Goal: Check status: Check status

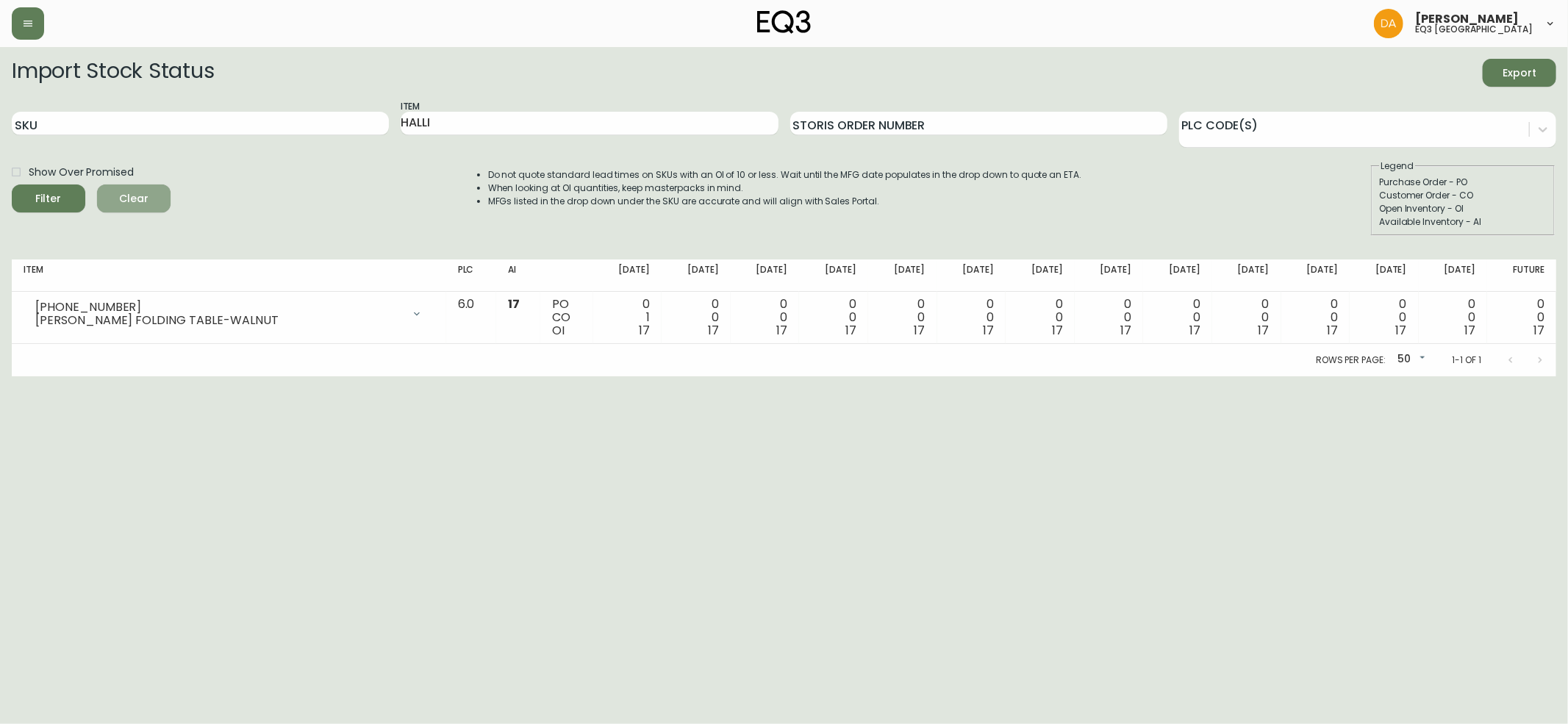
click at [144, 191] on span "Clear" at bounding box center [133, 199] width 50 height 18
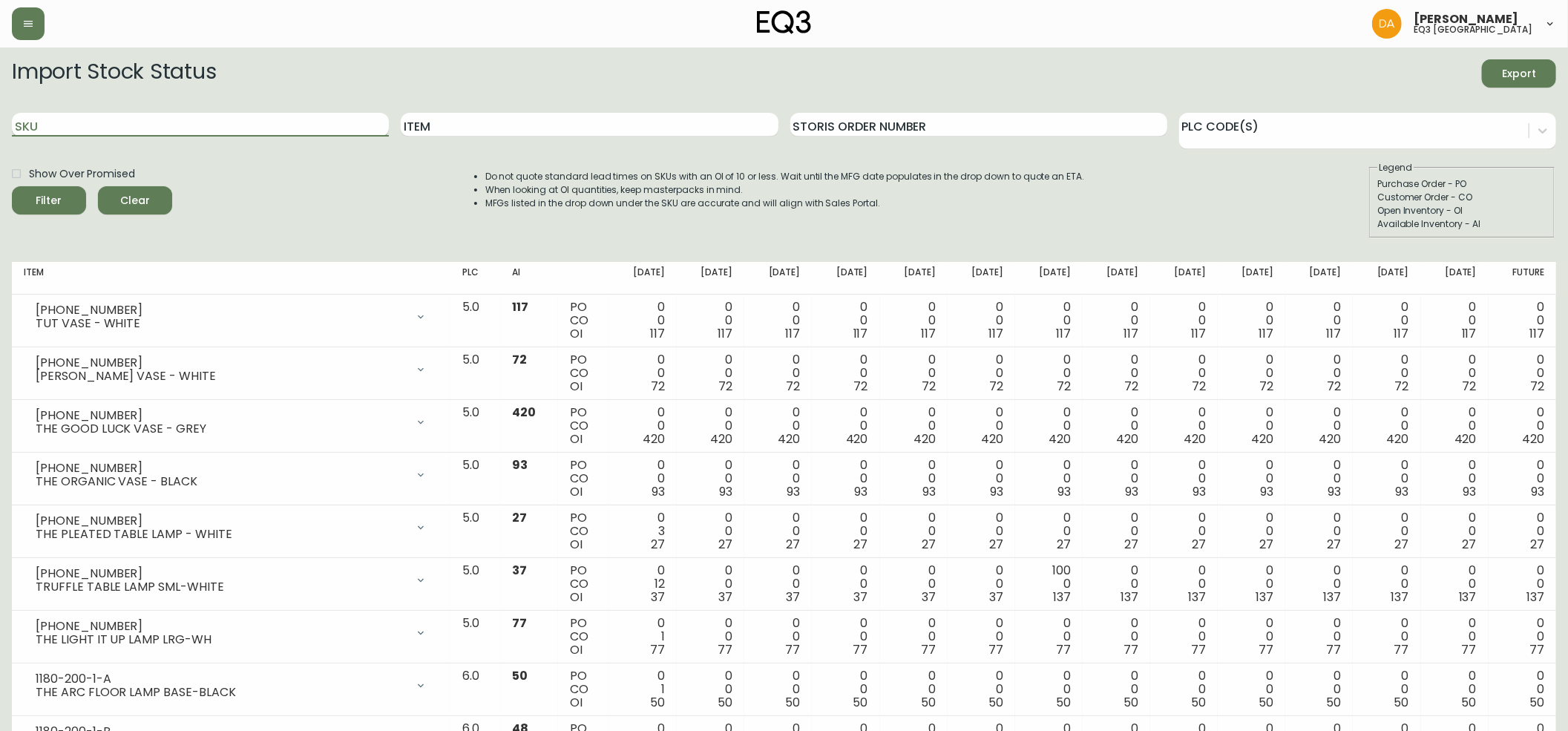
click at [59, 122] on input "SKU" at bounding box center [200, 125] width 377 height 24
paste input "2020-111-13"
type input "2020-111-13"
click at [71, 204] on span "Filter" at bounding box center [48, 201] width 50 height 19
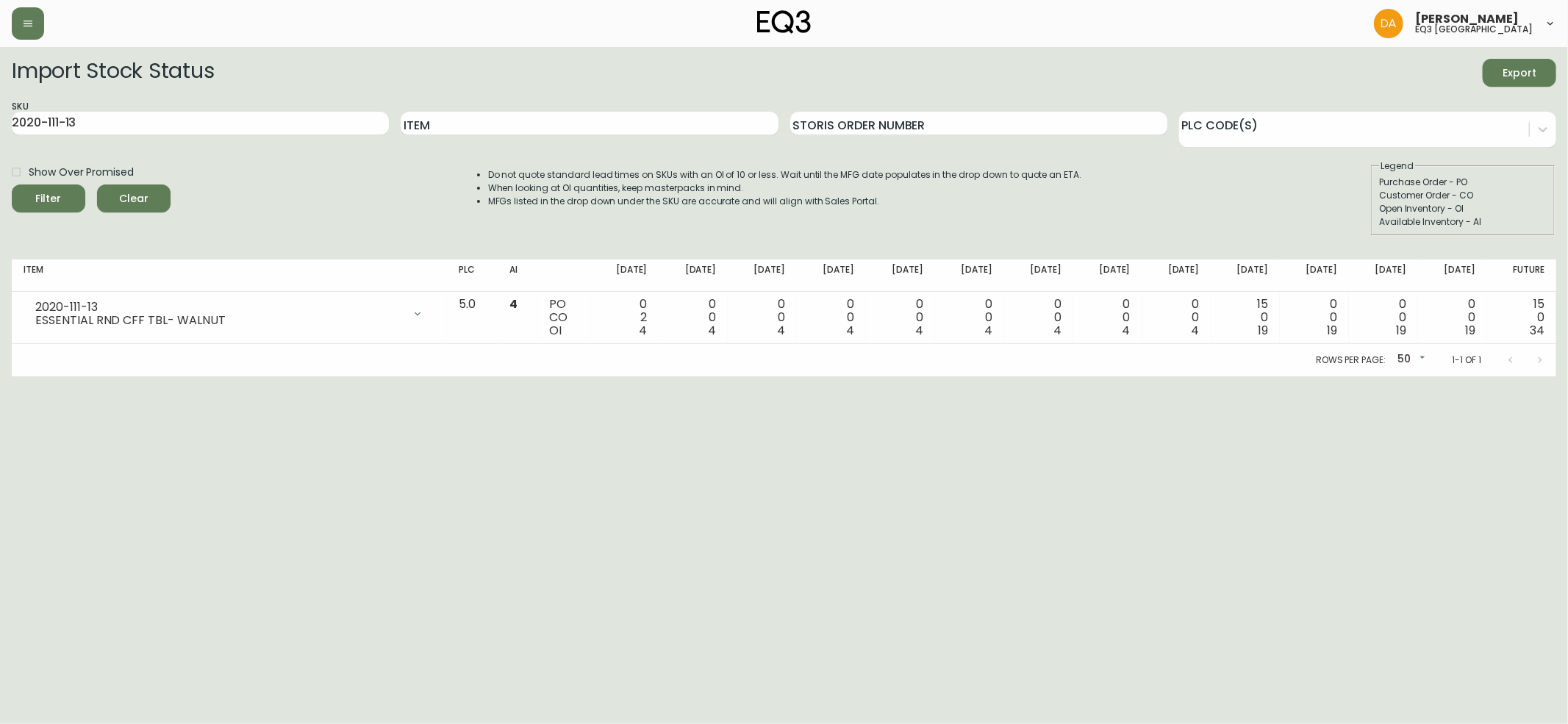
click at [130, 192] on span "Clear" at bounding box center [133, 199] width 50 height 18
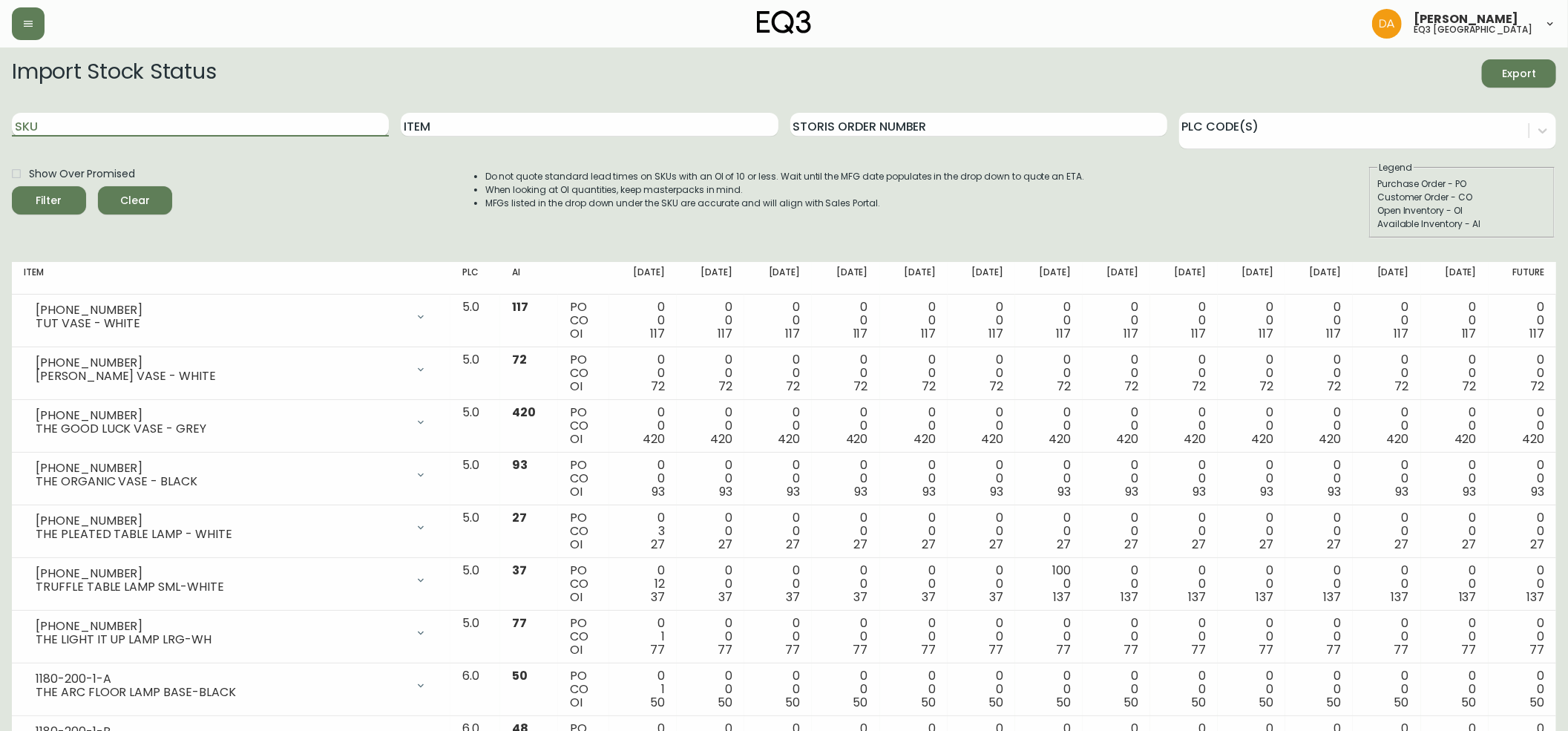
click at [67, 121] on input "SKU" at bounding box center [200, 125] width 377 height 24
paste input "2020-208-13"
type input "2020-208-13"
click at [47, 192] on button "Filter" at bounding box center [48, 200] width 74 height 28
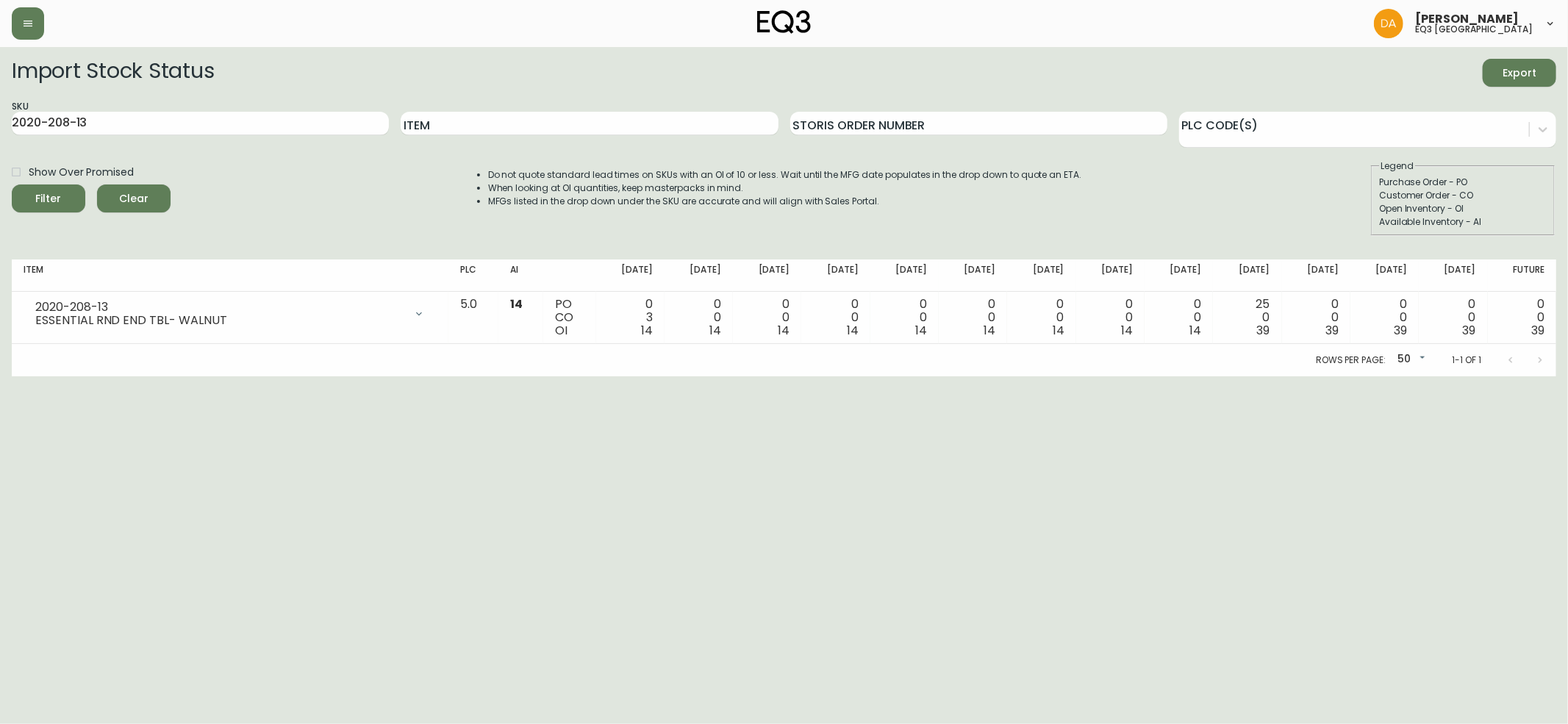
click at [1462, 376] on html "[PERSON_NAME] eq3 calgary Import Stock Status Export SKU 2020-208-13 Item Stori…" at bounding box center [784, 188] width 1568 height 376
click at [159, 202] on button "Clear" at bounding box center [133, 198] width 73 height 28
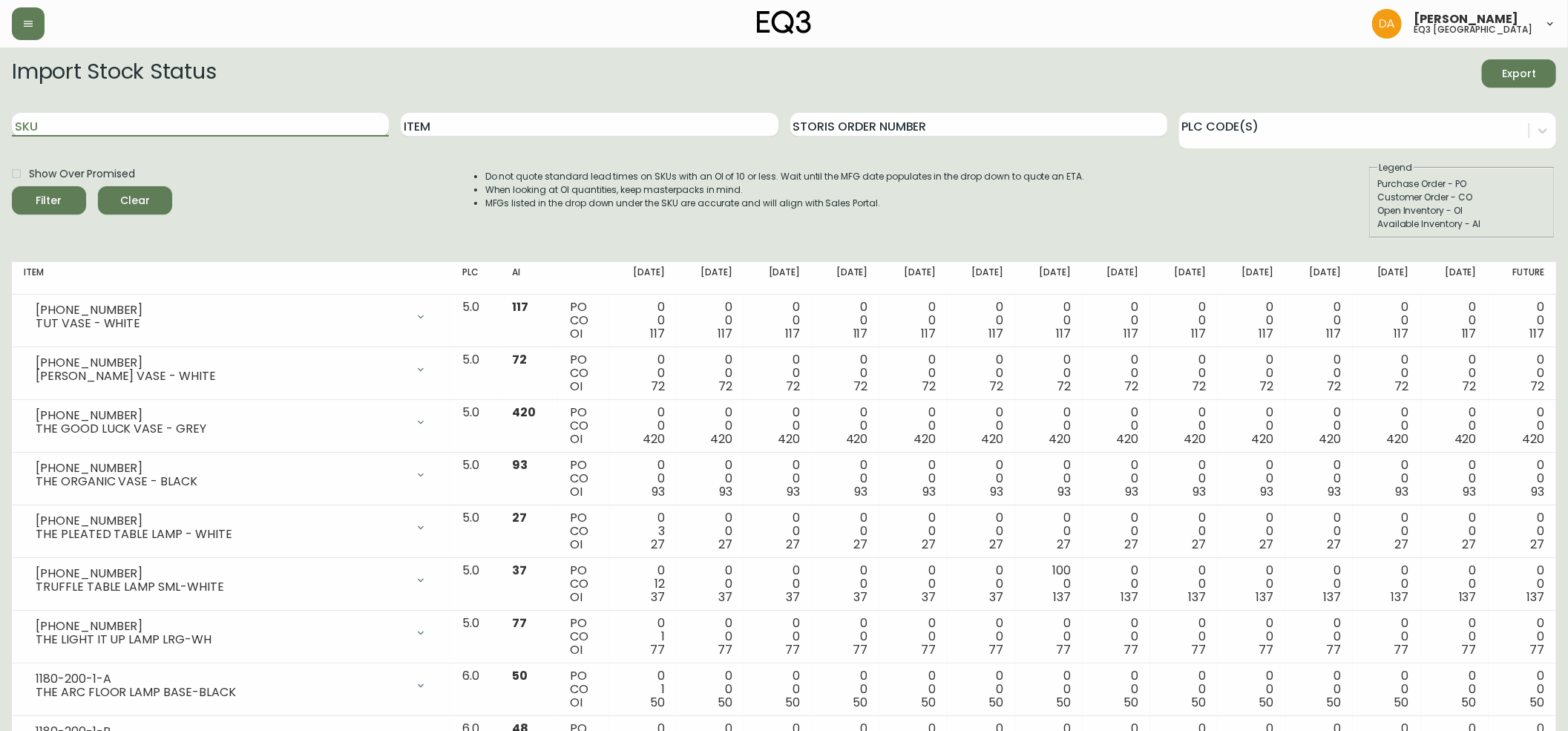
click at [72, 125] on input "SKU" at bounding box center [200, 125] width 377 height 24
paste input "[PHONE_NUMBER]"
type input "[PHONE_NUMBER]"
click at [47, 200] on icon "submit" at bounding box center [42, 198] width 20 height 20
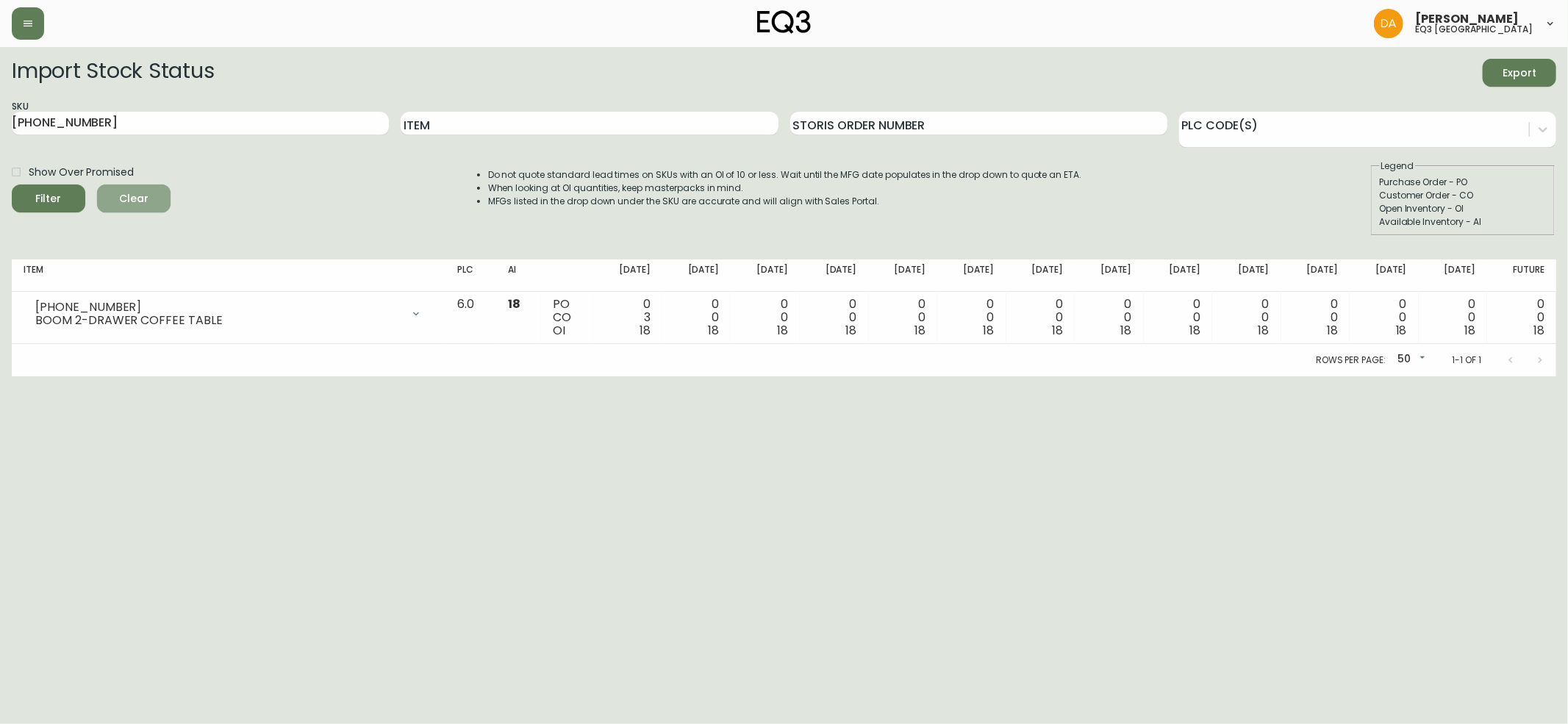
click at [135, 197] on span "Clear" at bounding box center [133, 199] width 50 height 18
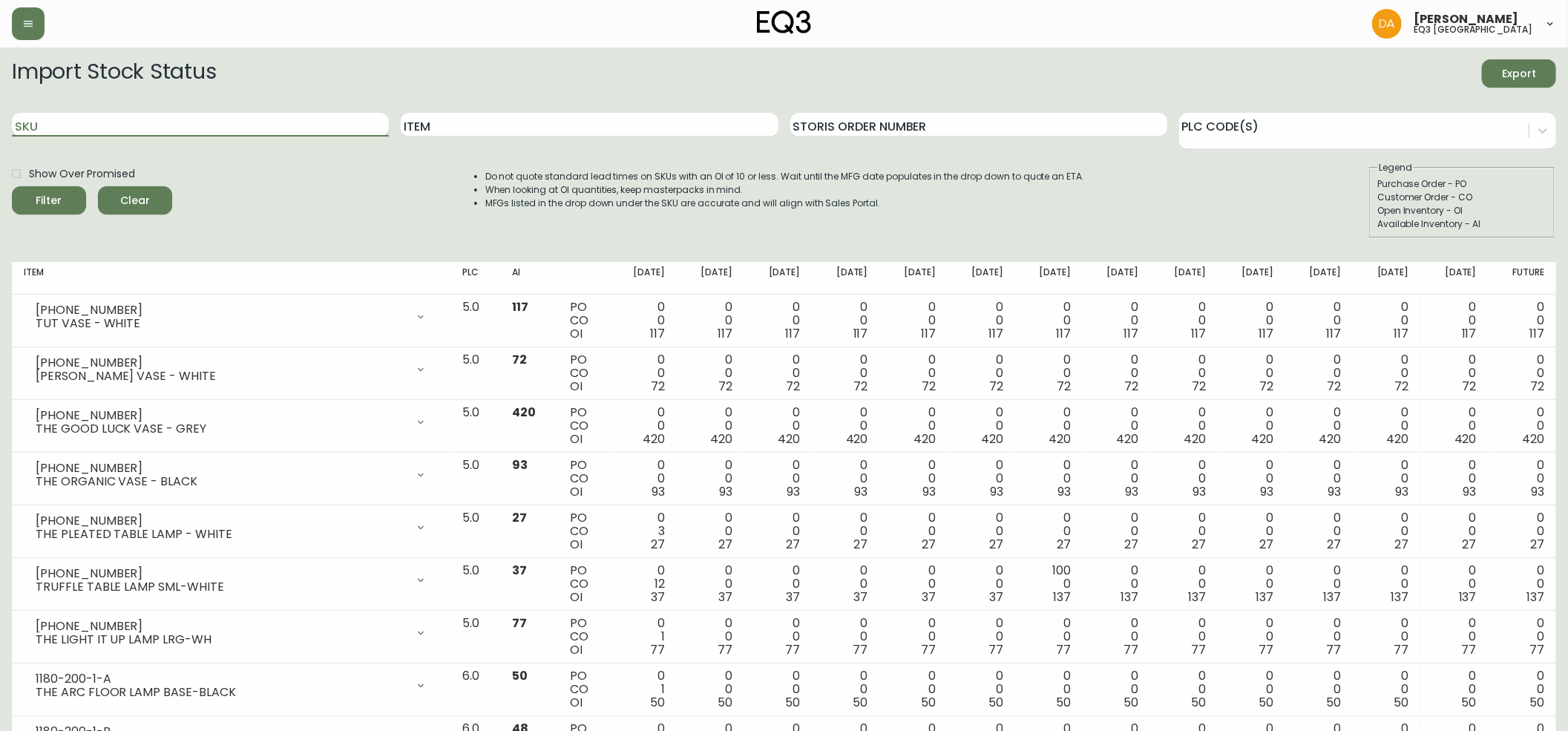
click at [60, 126] on input "SKU" at bounding box center [200, 125] width 377 height 24
paste input "[PHONE_NUMBER]"
type input "[PHONE_NUMBER]"
click at [48, 198] on icon "submit" at bounding box center [43, 198] width 17 height 17
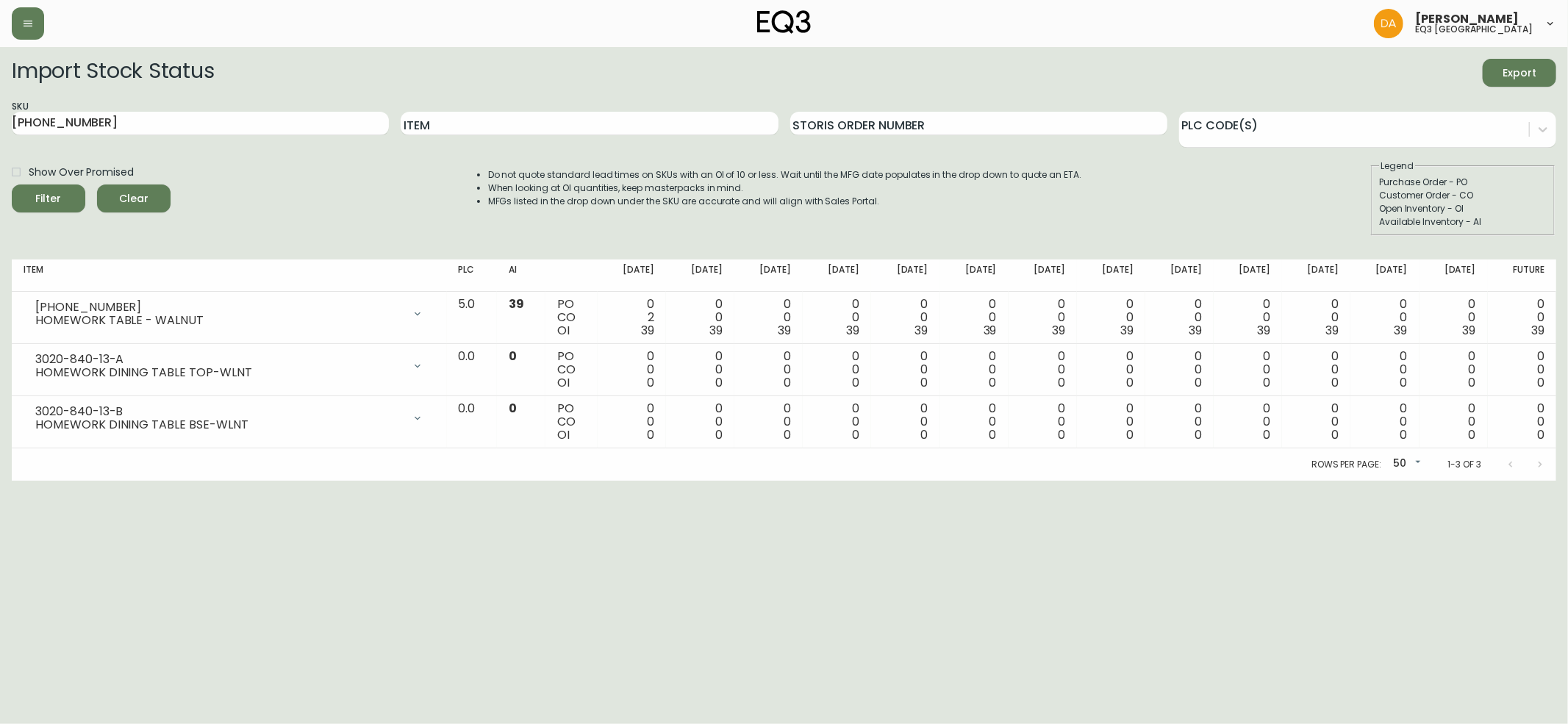
click at [141, 198] on span "Clear" at bounding box center [133, 199] width 50 height 18
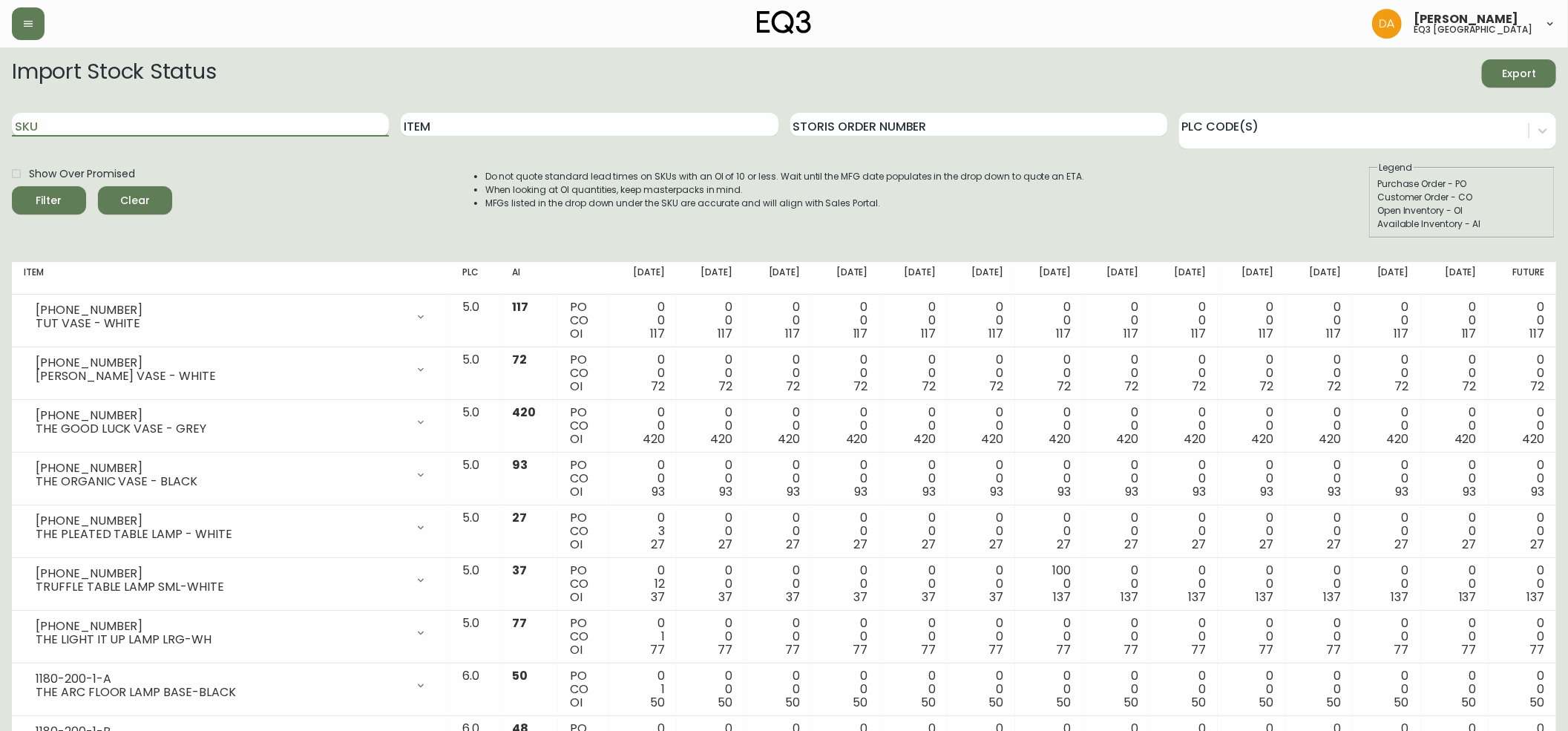
click at [70, 131] on input "SKU" at bounding box center [200, 125] width 377 height 24
paste input "[PHONE_NUMBER]"
type input "[PHONE_NUMBER]"
click at [38, 193] on div "Filter" at bounding box center [49, 201] width 26 height 19
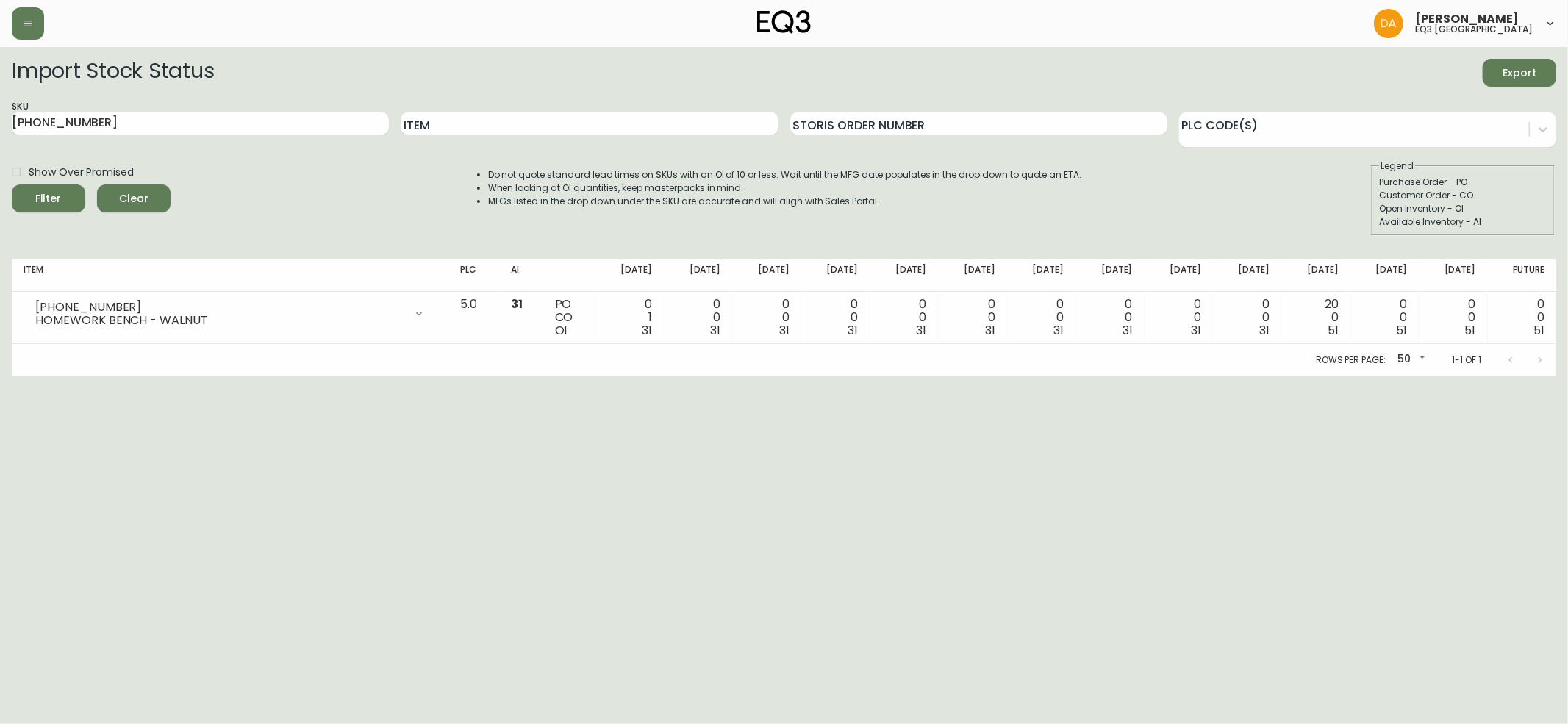
click at [136, 200] on span "Clear" at bounding box center [133, 199] width 50 height 18
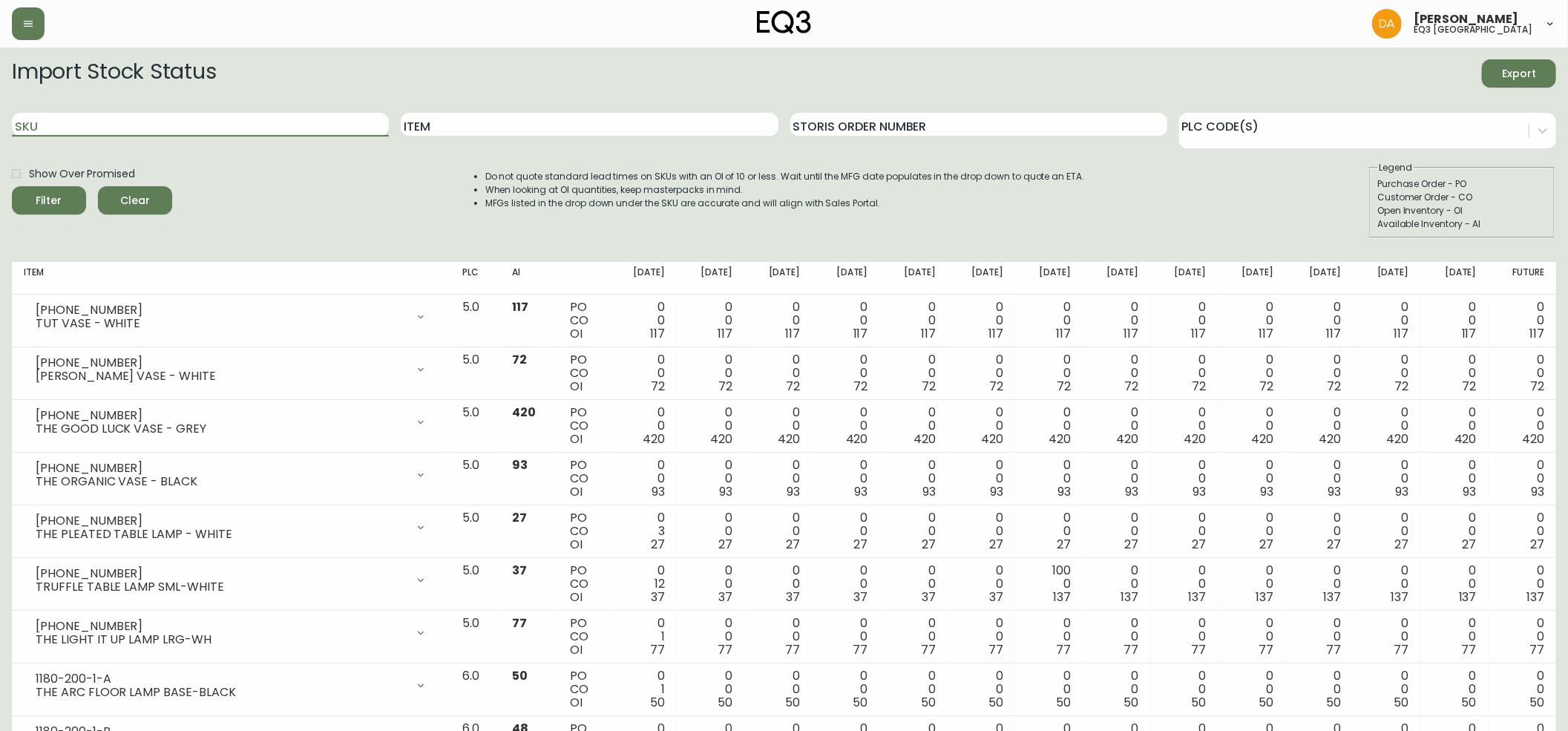
click at [53, 126] on input "SKU" at bounding box center [200, 125] width 377 height 24
paste input "[PHONE_NUMBER]"
type input "[PHONE_NUMBER]"
click at [57, 198] on div "Filter" at bounding box center [49, 201] width 26 height 19
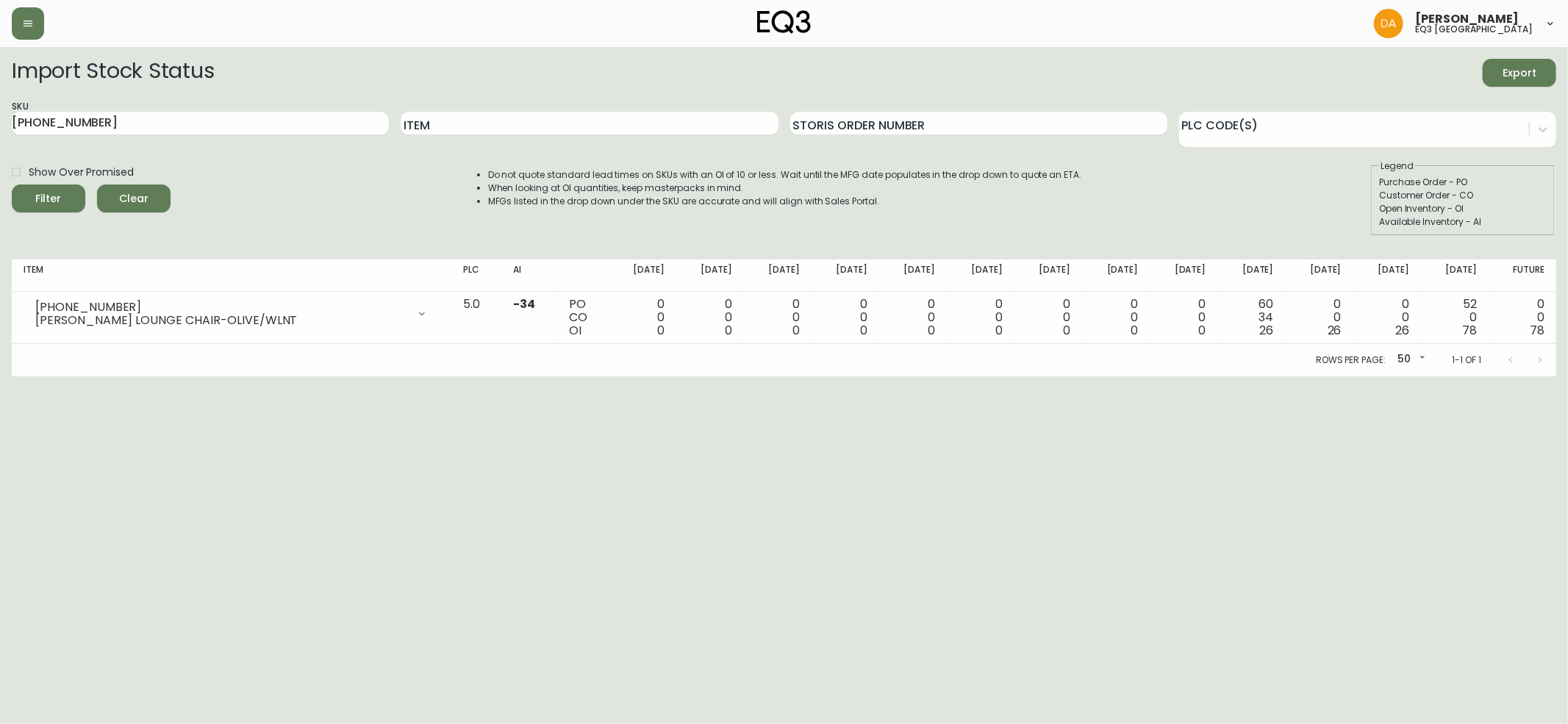
click at [124, 197] on span "Clear" at bounding box center [133, 199] width 50 height 18
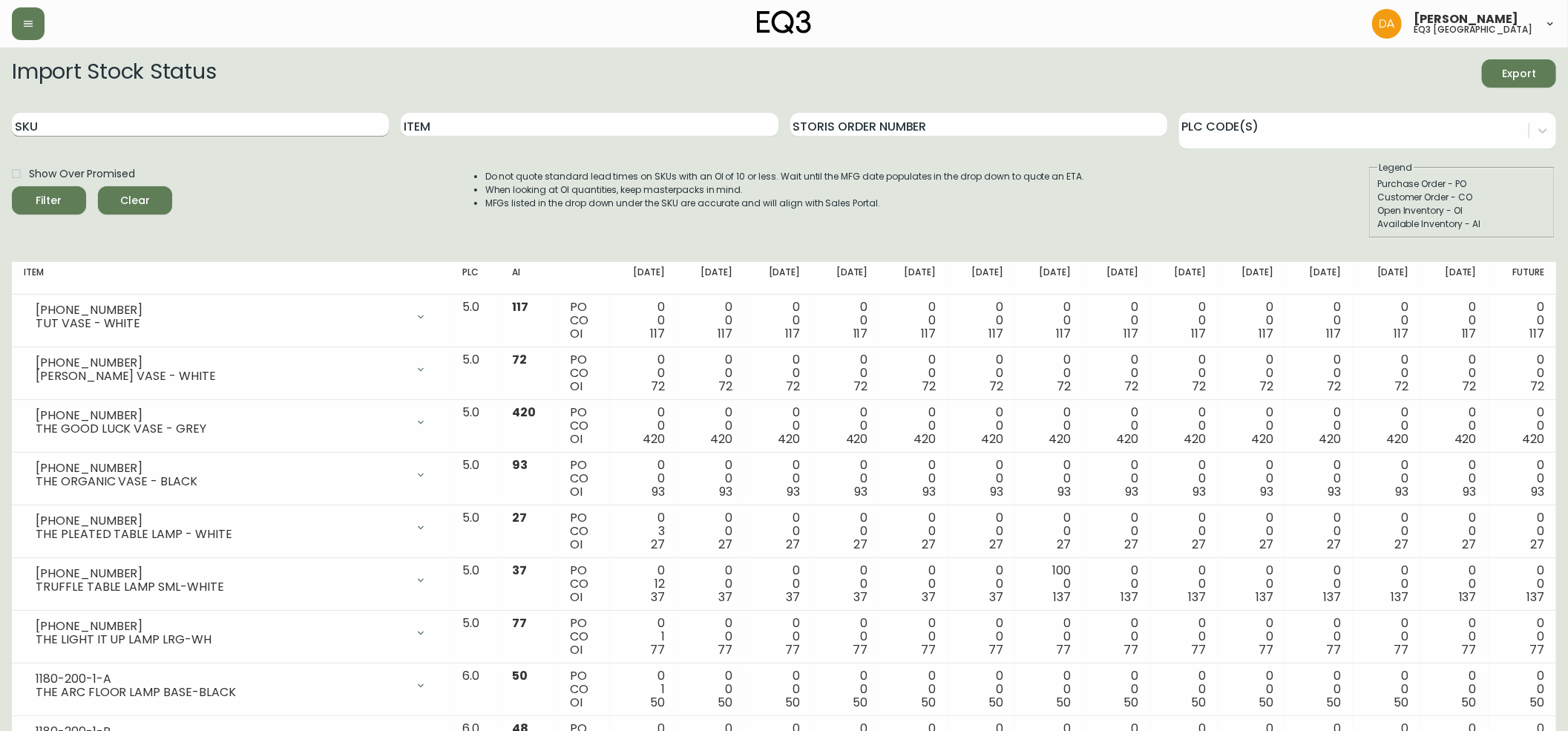
click at [72, 125] on input "SKU" at bounding box center [200, 125] width 377 height 24
paste input "[PHONE_NUMBER]"
type input "[PHONE_NUMBER]"
click at [45, 198] on icon "submit" at bounding box center [43, 198] width 20 height 20
